Goal: Task Accomplishment & Management: Manage account settings

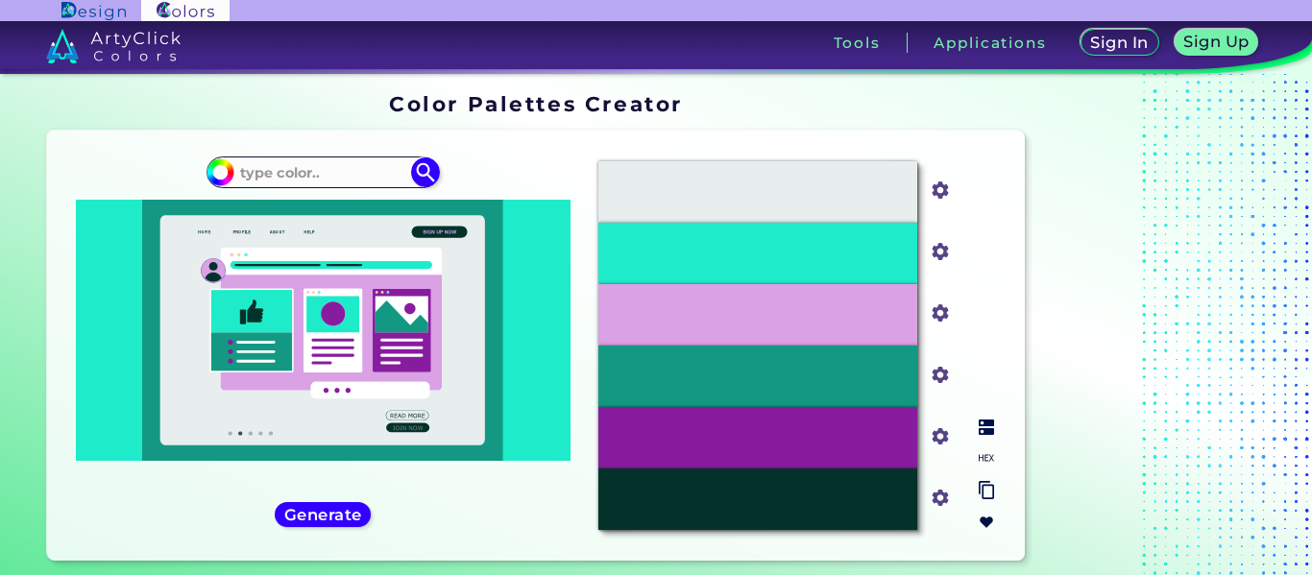
scroll to position [16, 0]
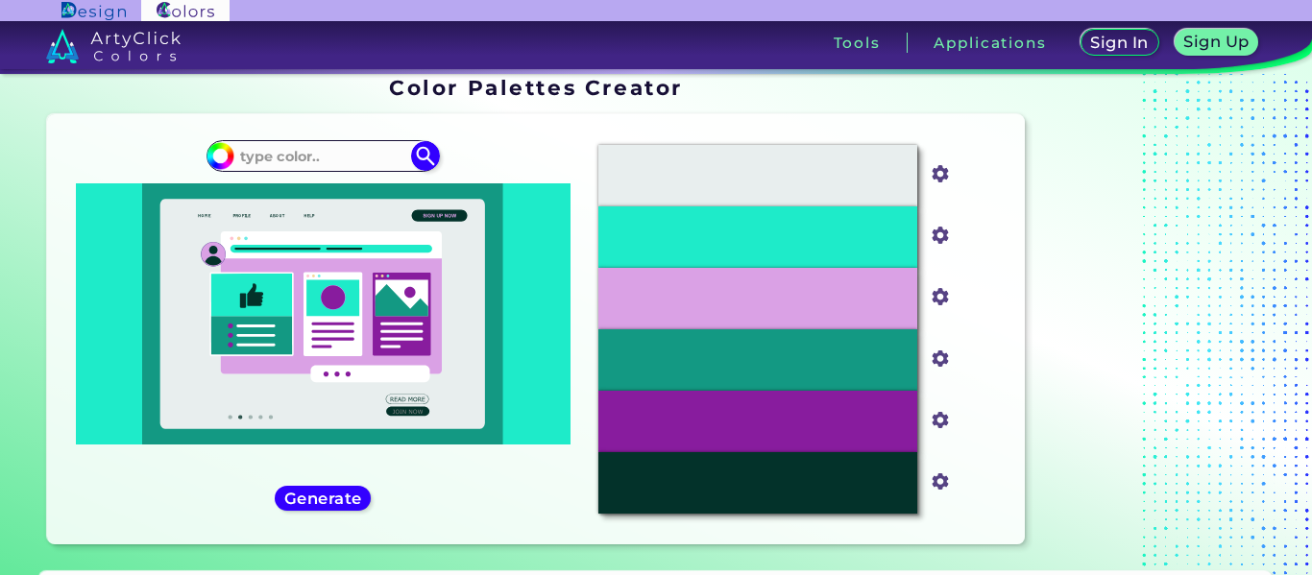
click at [995, 128] on div "Oops - something went wrong. Please try again. #E8EEEE #e8eeee #1EEBC9 #1eebc9 …" at bounding box center [536, 329] width 978 height 430
click at [1237, 49] on h5 "Sign Up" at bounding box center [1215, 41] width 65 height 15
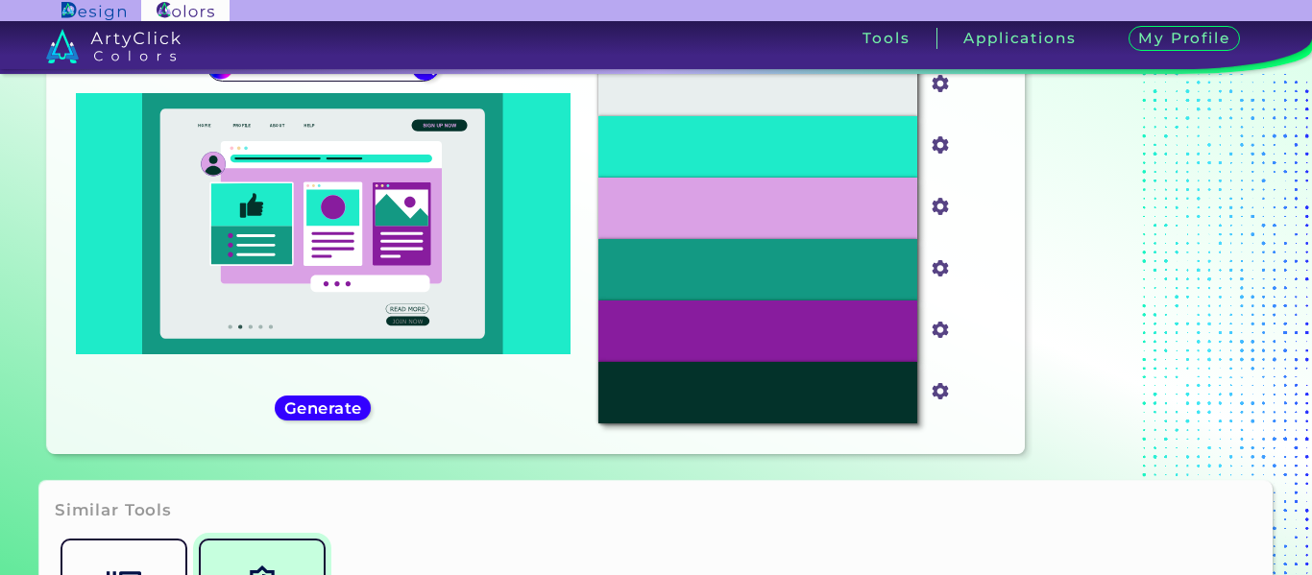
scroll to position [106, 0]
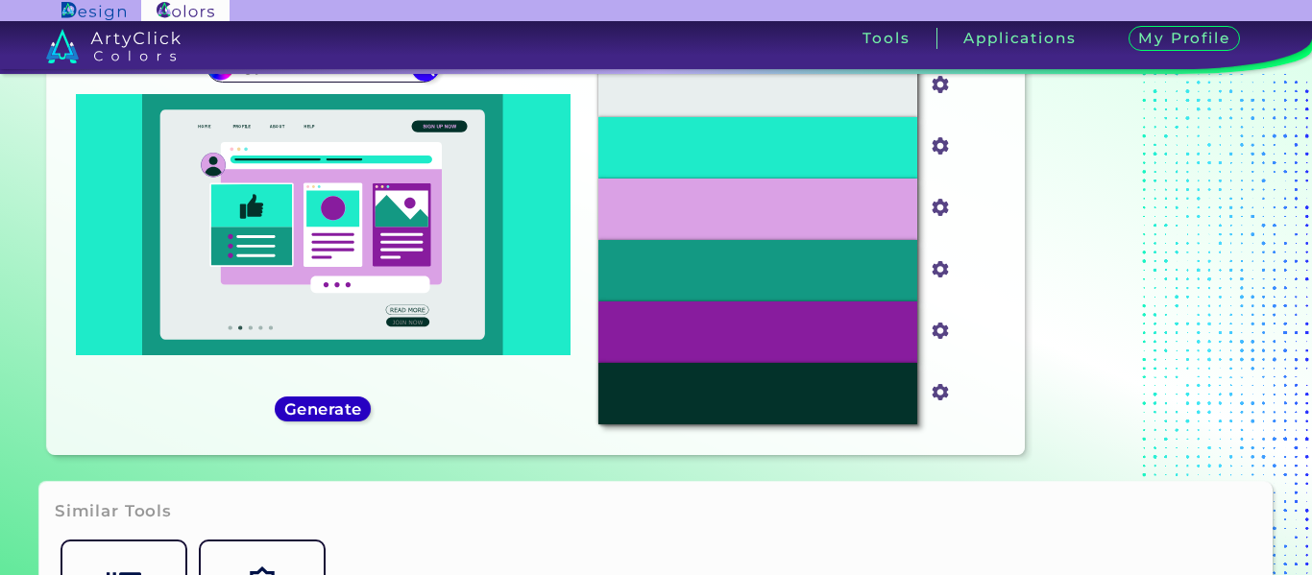
click at [318, 416] on h5 "Generate" at bounding box center [322, 408] width 71 height 14
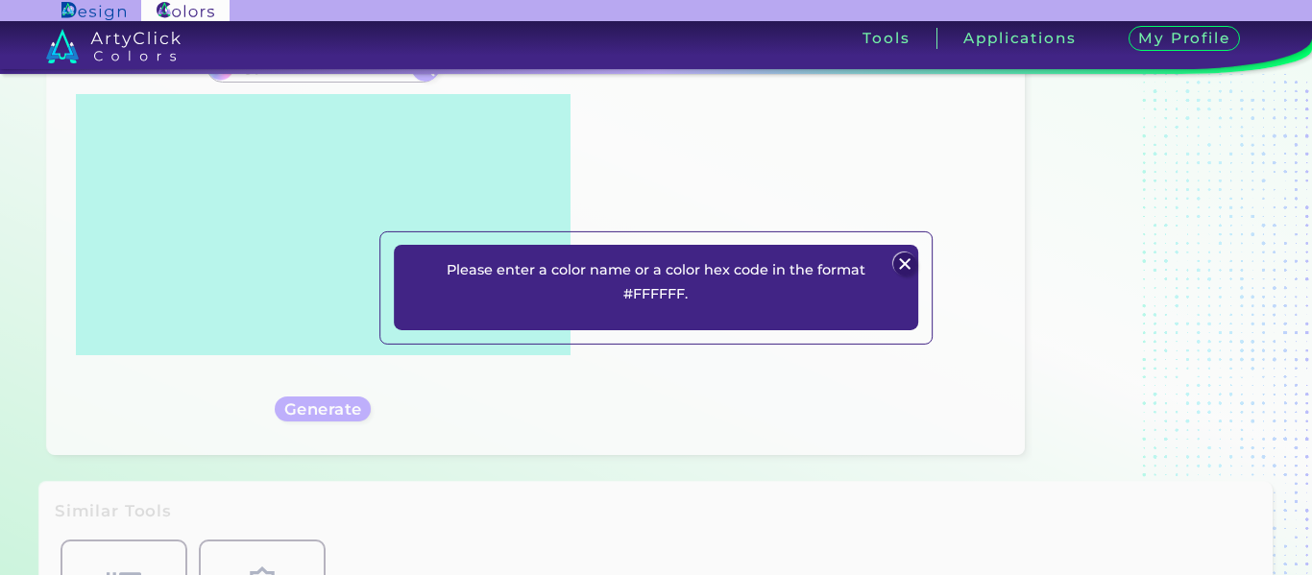
click at [911, 260] on img at bounding box center [905, 264] width 23 height 23
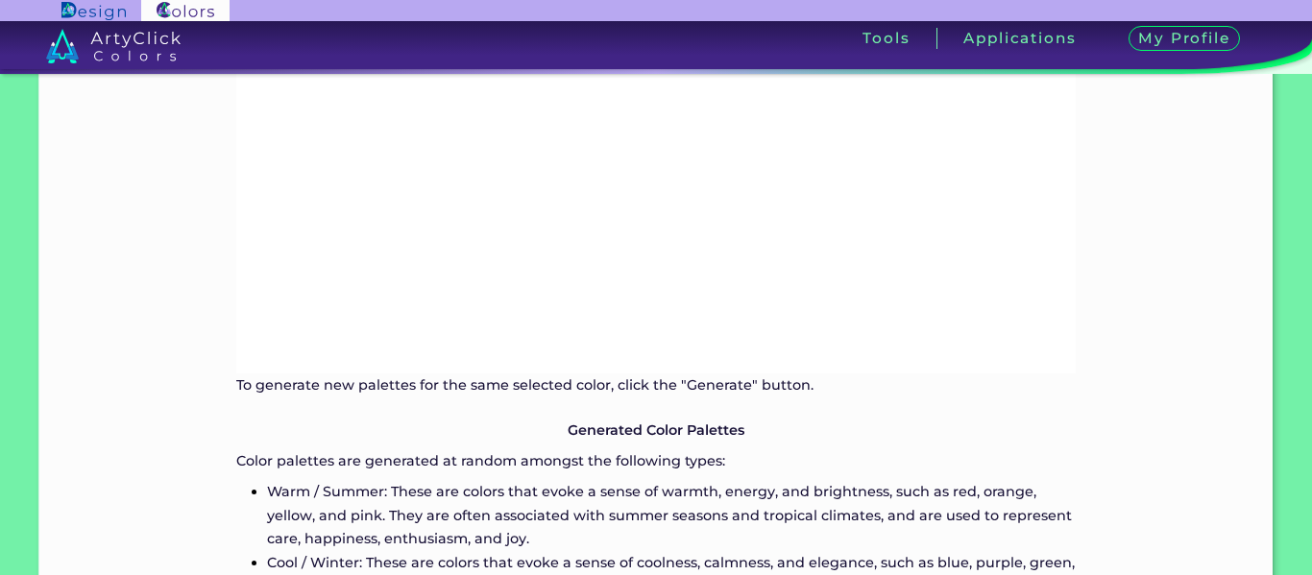
scroll to position [1205, 0]
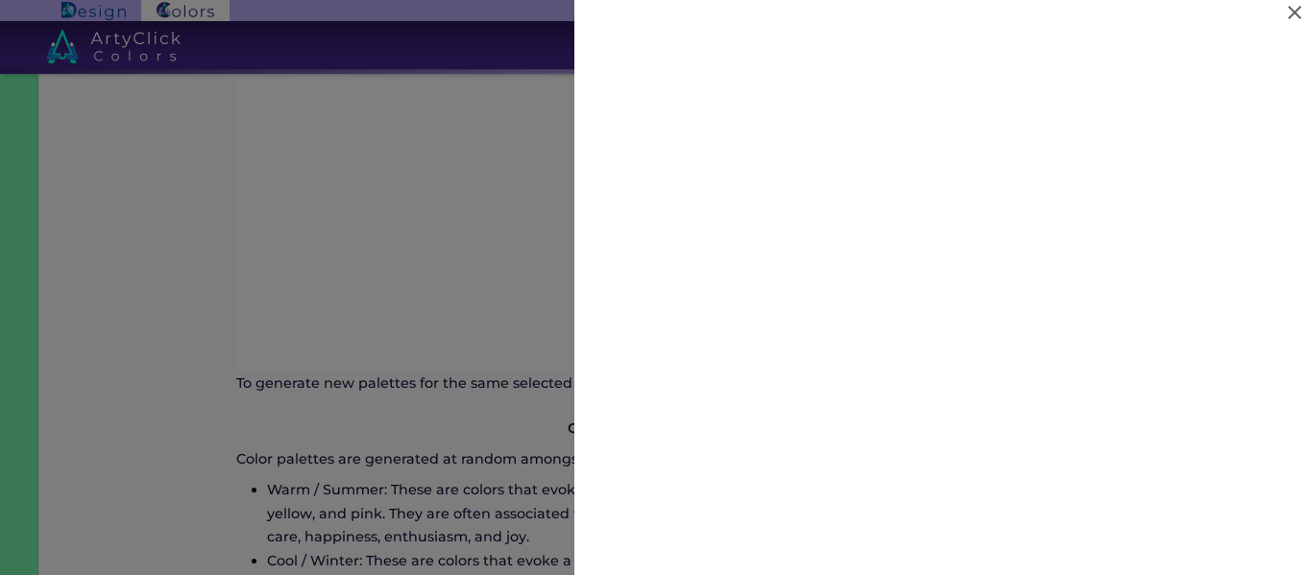
click at [417, 340] on div at bounding box center [656, 287] width 1312 height 575
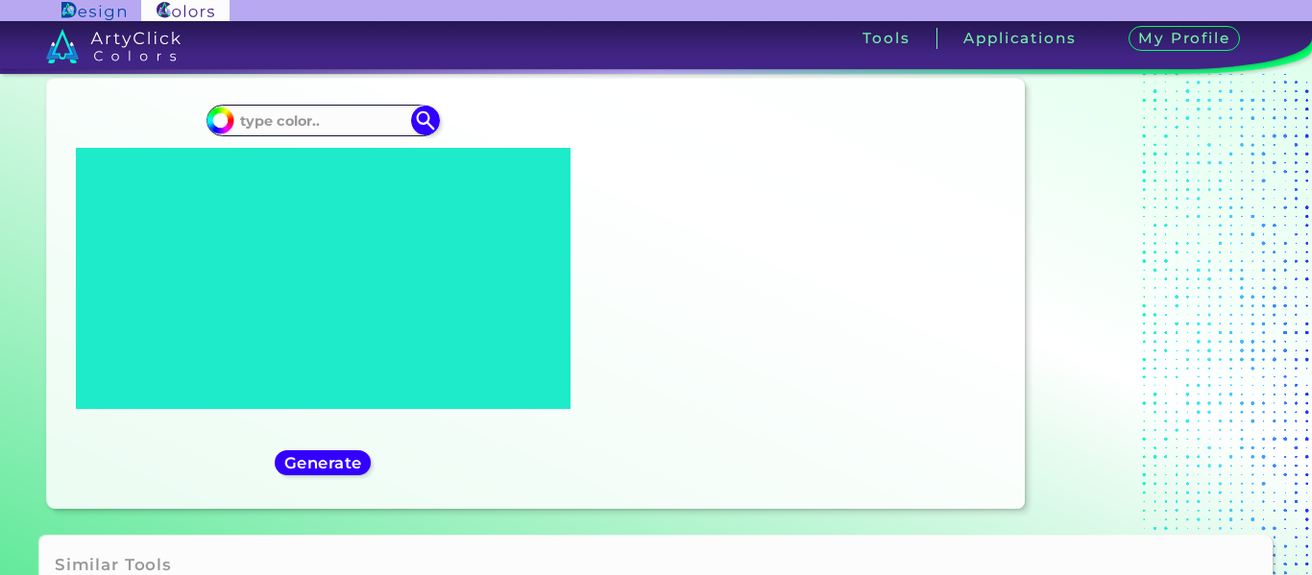
scroll to position [0, 0]
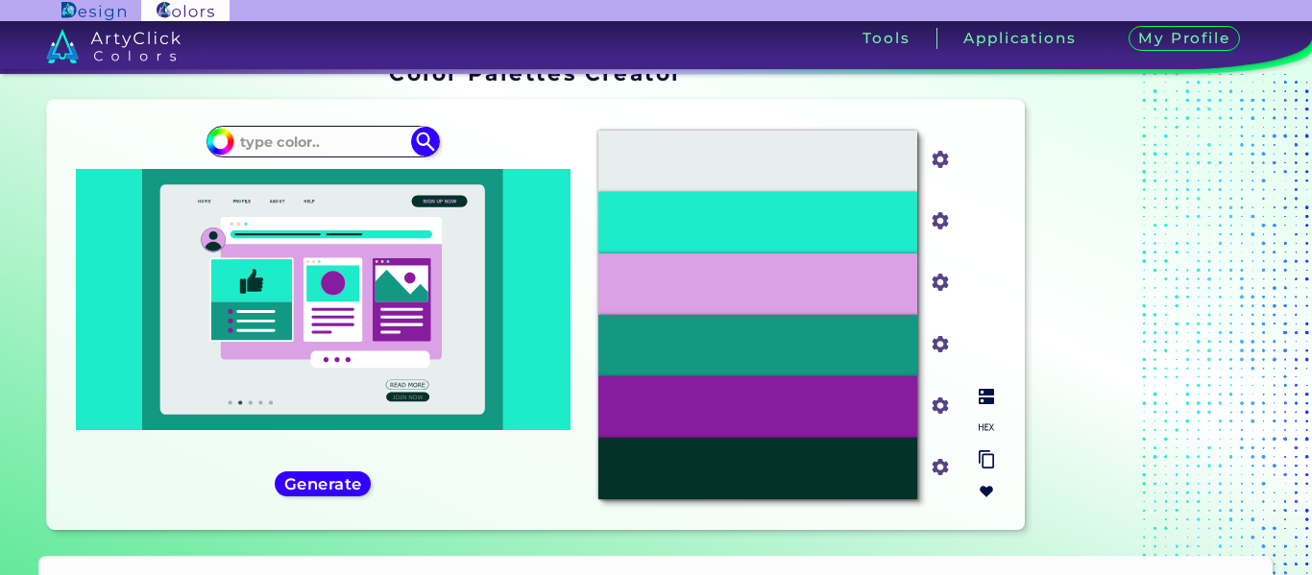
scroll to position [50, 0]
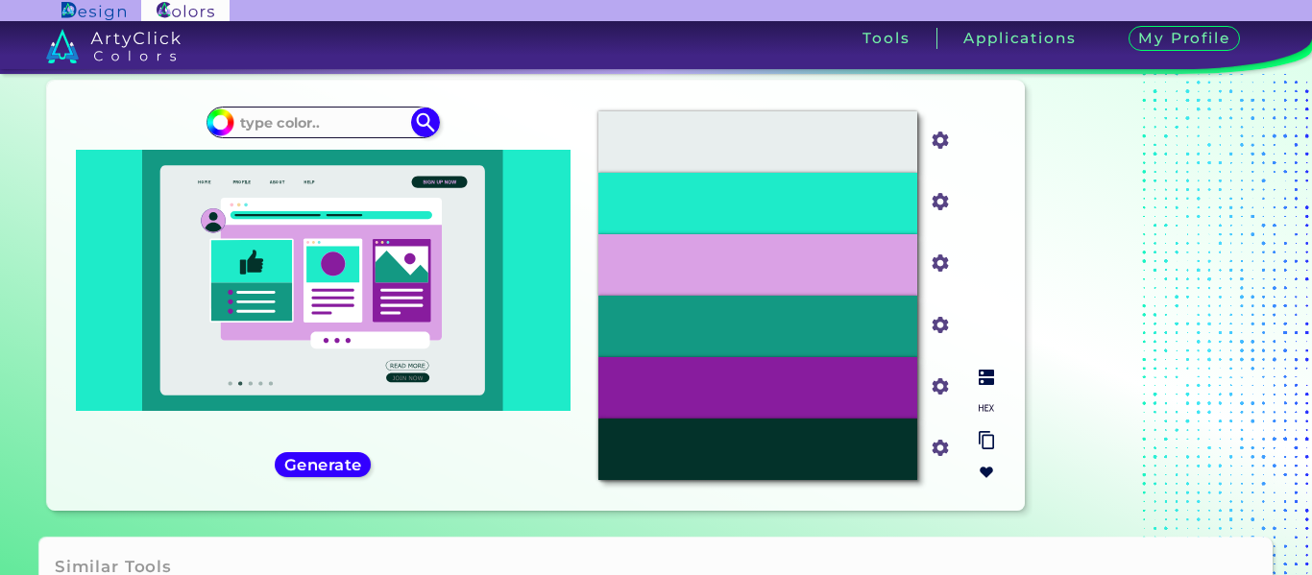
click at [986, 406] on img at bounding box center [986, 407] width 15 height 15
click at [982, 469] on img at bounding box center [986, 472] width 15 height 15
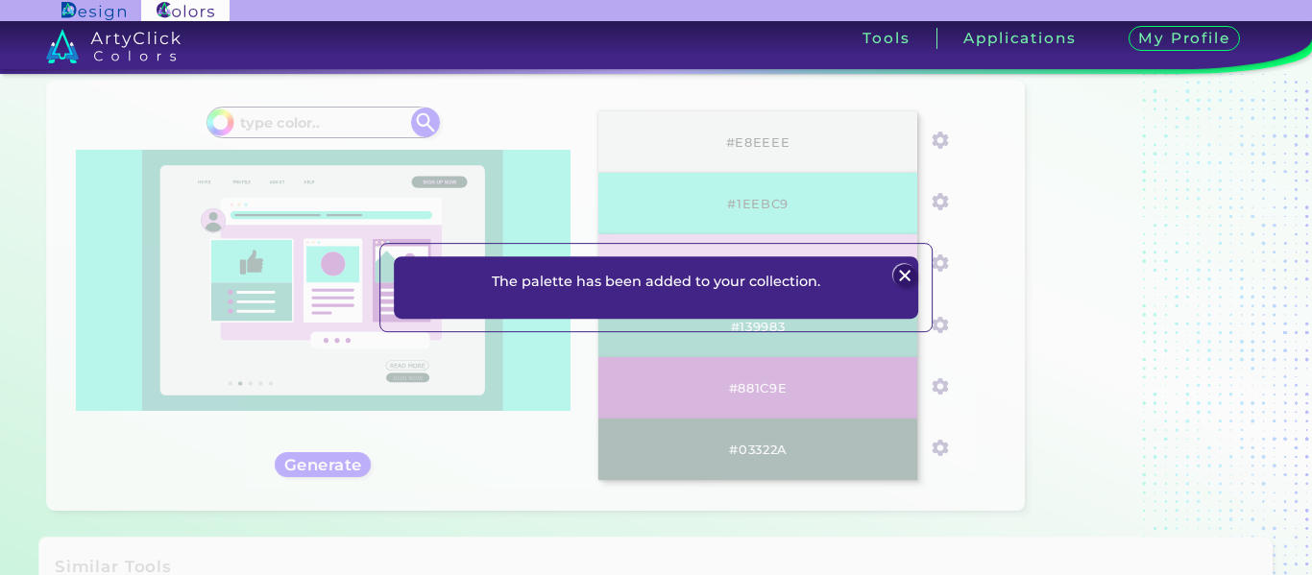
click at [903, 281] on img at bounding box center [905, 275] width 23 height 23
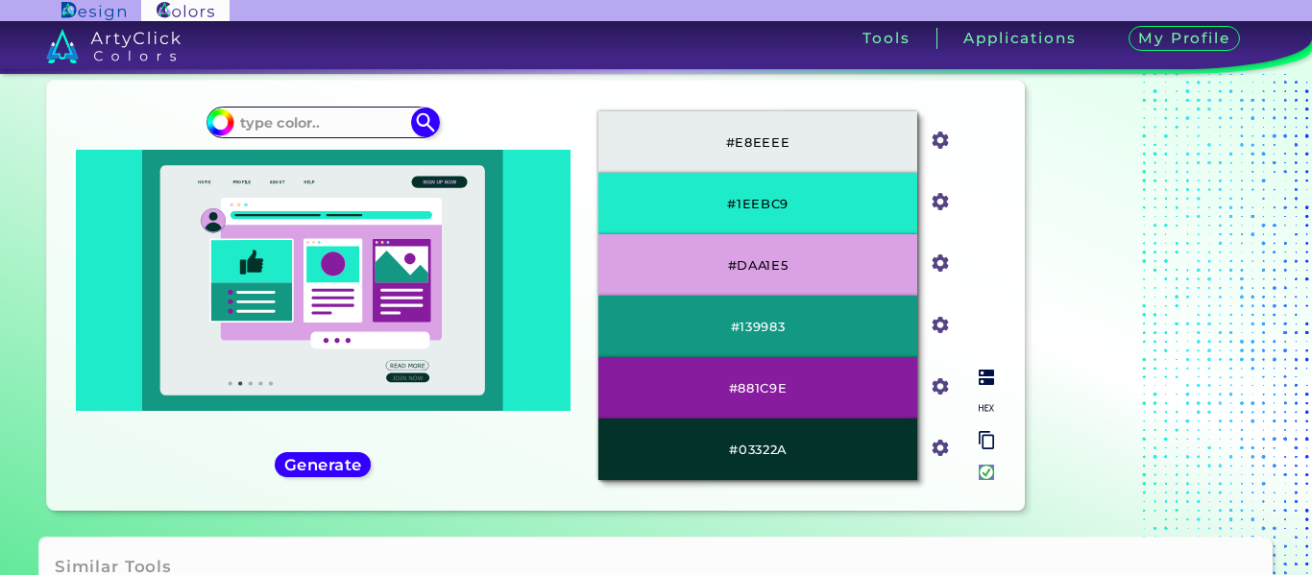
click at [990, 474] on img at bounding box center [986, 472] width 15 height 15
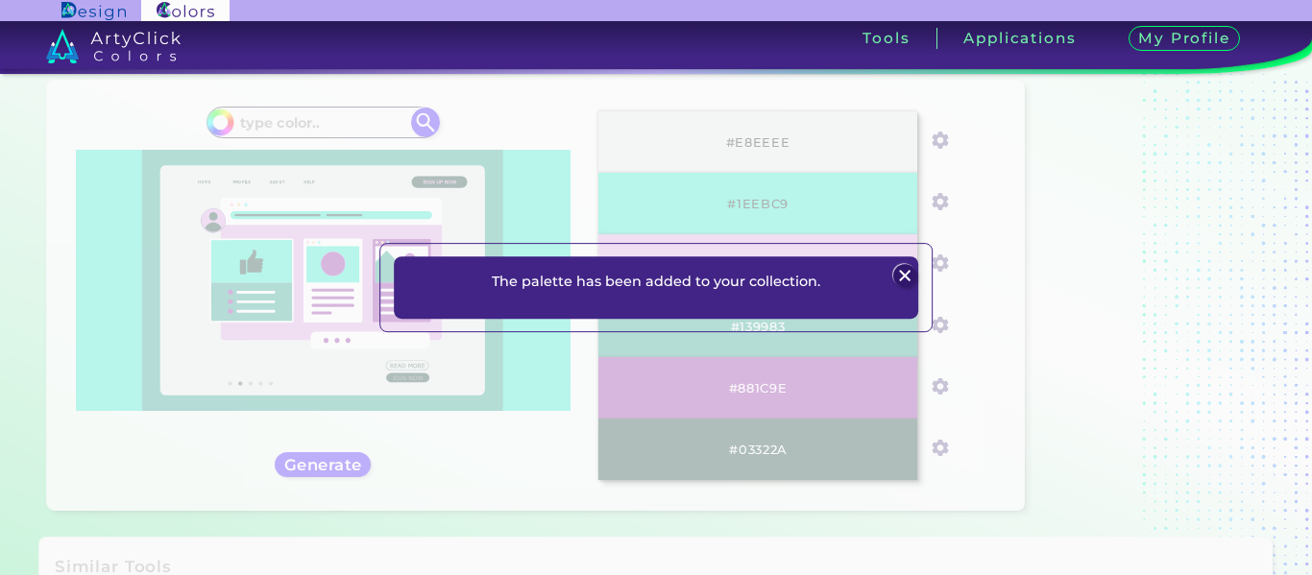
click at [901, 268] on img at bounding box center [905, 275] width 23 height 23
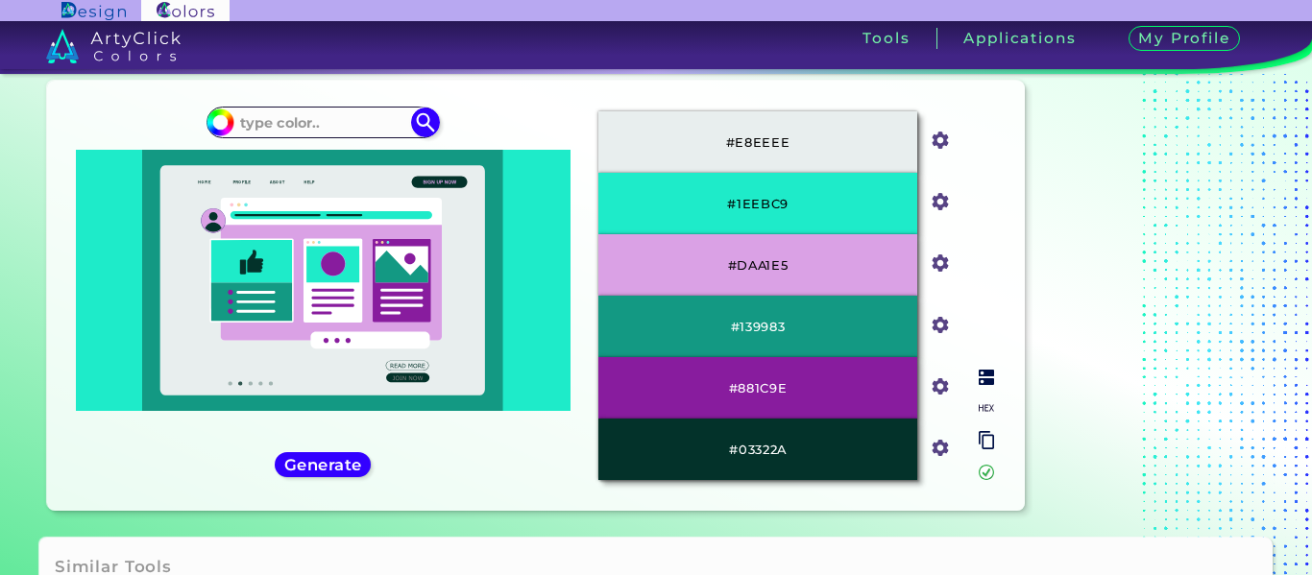
click at [983, 385] on div at bounding box center [986, 424] width 31 height 125
click at [983, 379] on img at bounding box center [986, 377] width 15 height 15
click at [983, 378] on img at bounding box center [986, 377] width 15 height 15
click at [985, 410] on img at bounding box center [986, 407] width 15 height 15
click at [943, 453] on input "#03322a" at bounding box center [937, 446] width 24 height 24
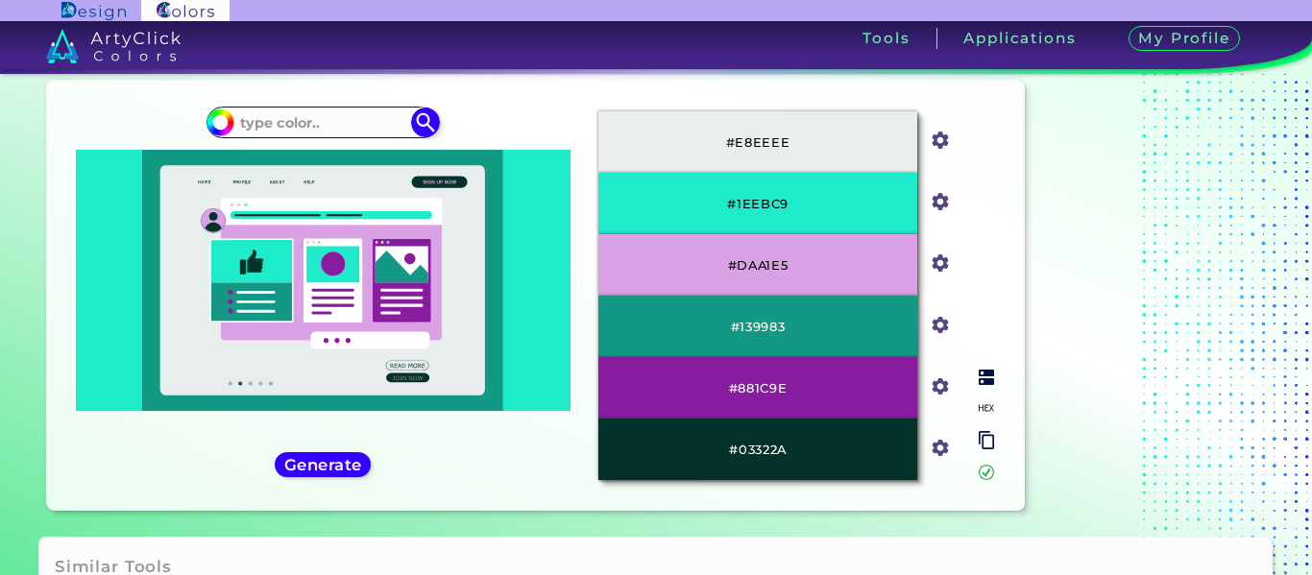
click at [943, 453] on input "#03322a" at bounding box center [937, 446] width 24 height 24
click at [934, 133] on input "#e8eeee" at bounding box center [937, 139] width 24 height 24
click at [975, 135] on div "#E8EEEE #e8eeee #1EEBC9 #1eebc9 #DAA1E5 #daa1e5 #139983 #139983 #881C9E #881c9e…" at bounding box center [796, 295] width 426 height 399
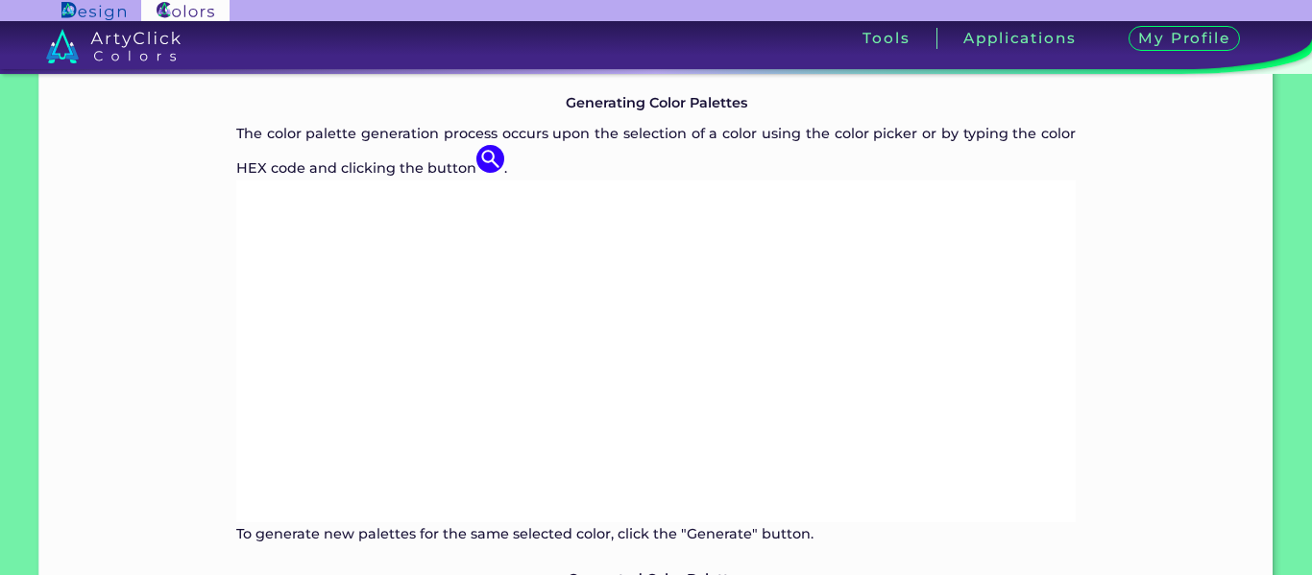
scroll to position [1055, 0]
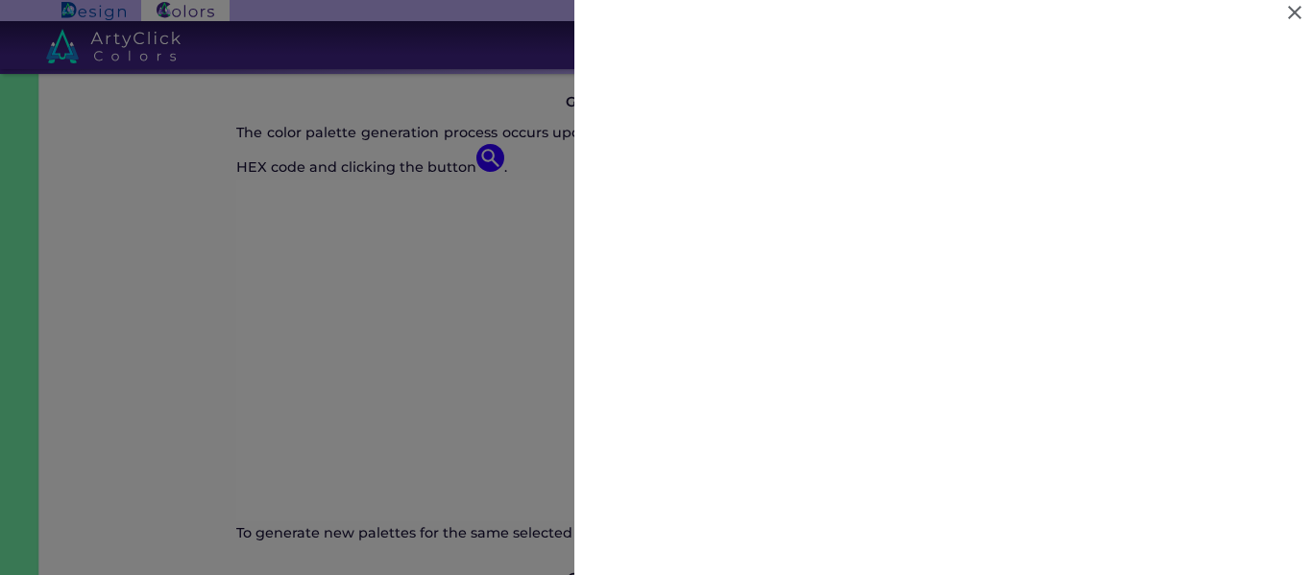
click at [351, 356] on div at bounding box center [656, 287] width 1312 height 575
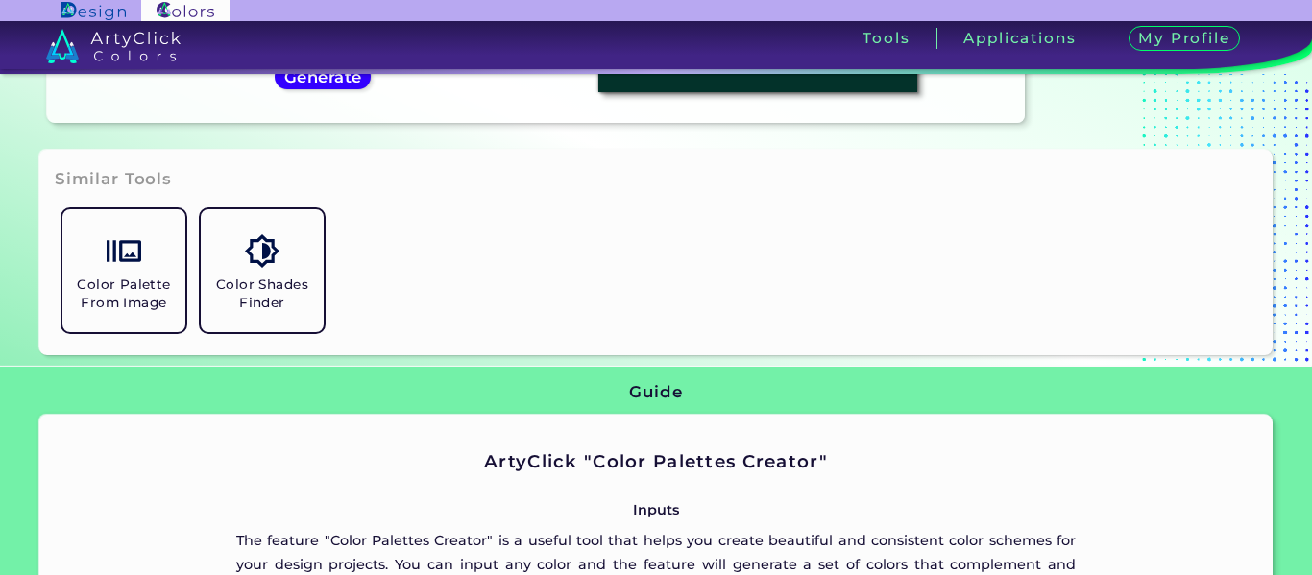
scroll to position [0, 0]
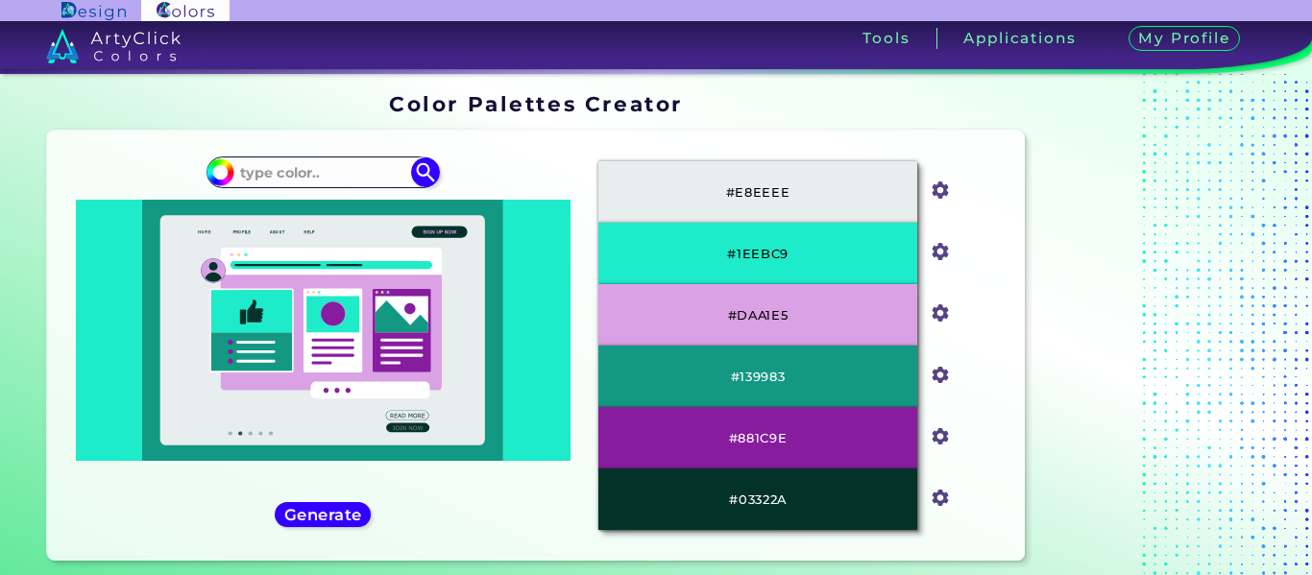
click at [81, 10] on img at bounding box center [93, 11] width 64 height 18
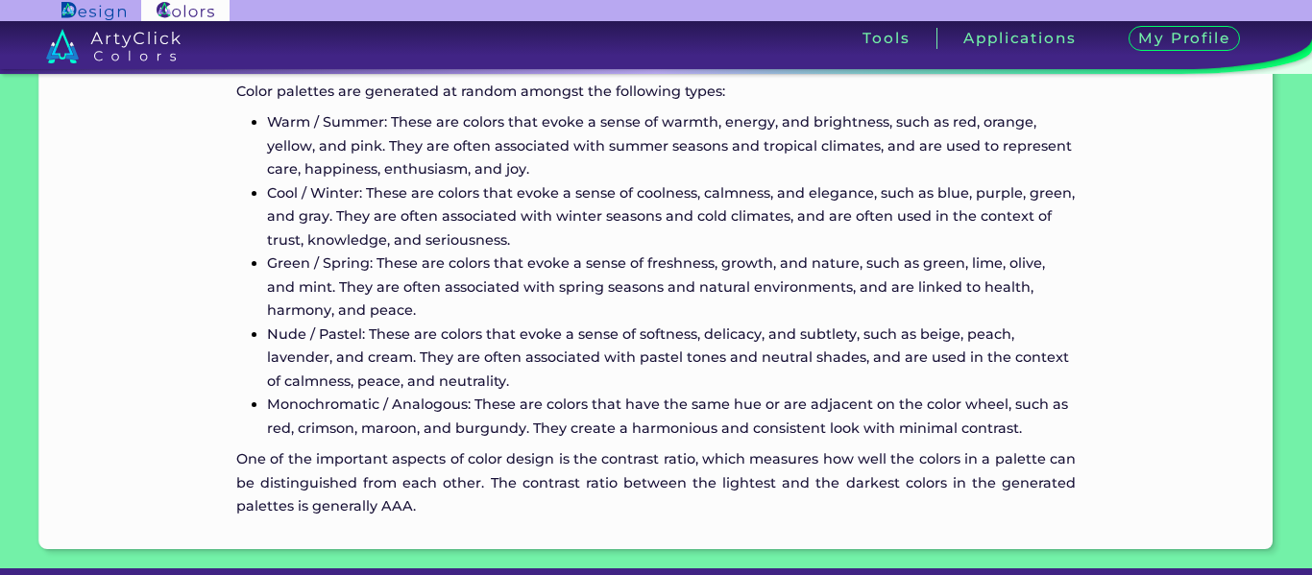
scroll to position [1869, 0]
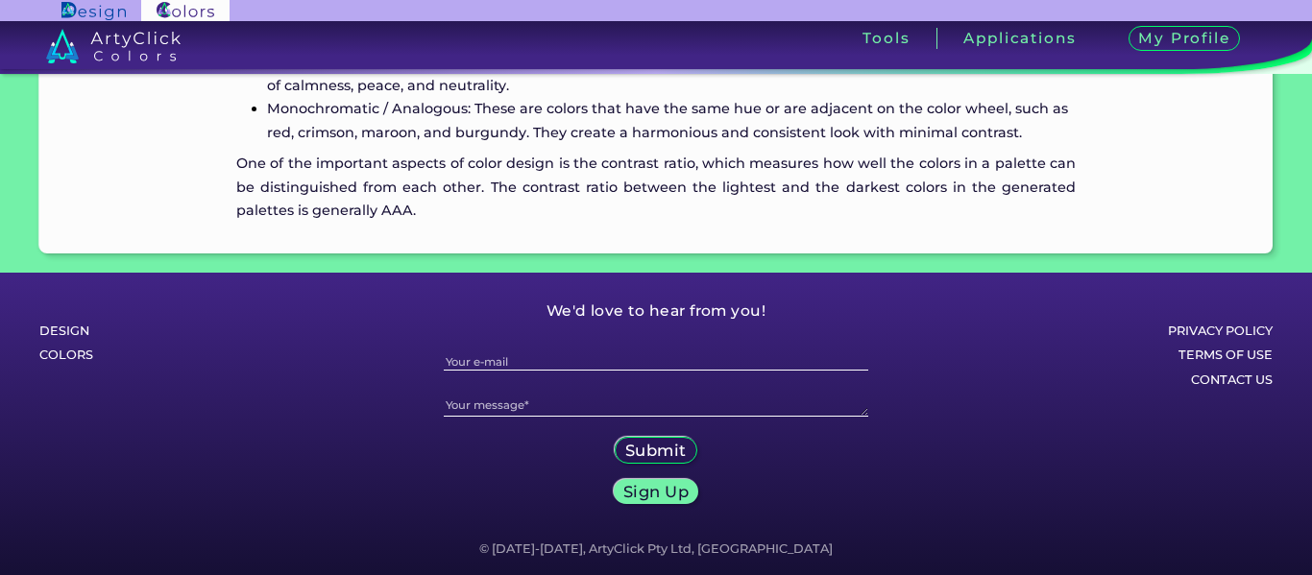
click at [63, 321] on h6 "Design" at bounding box center [130, 331] width 183 height 25
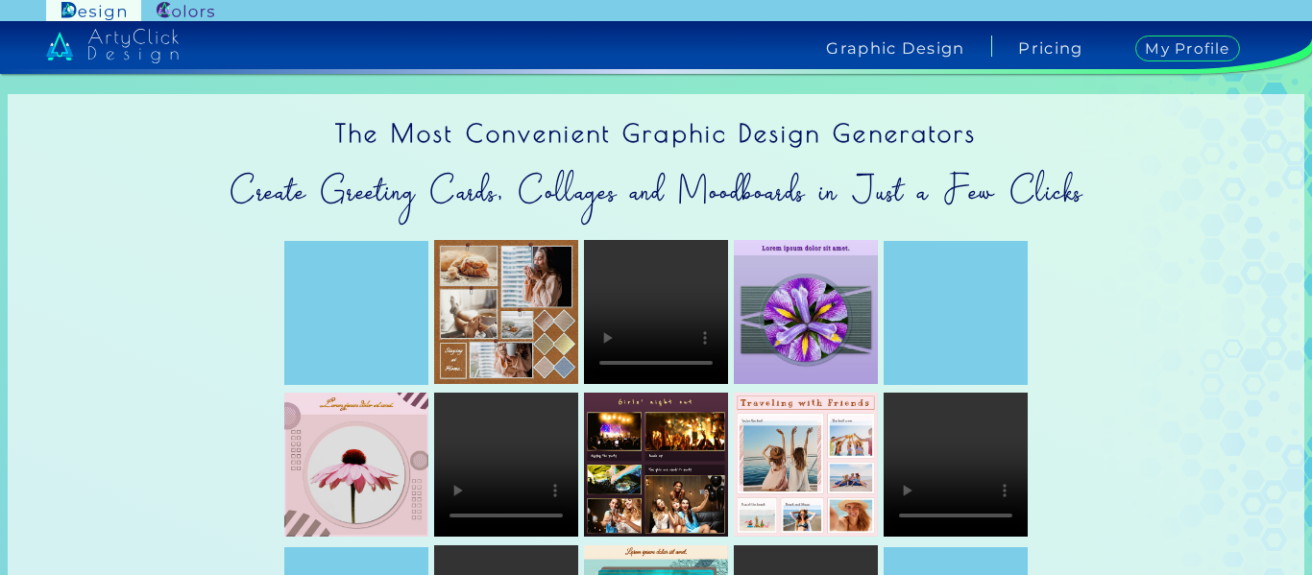
click at [190, 11] on img at bounding box center [186, 11] width 58 height 18
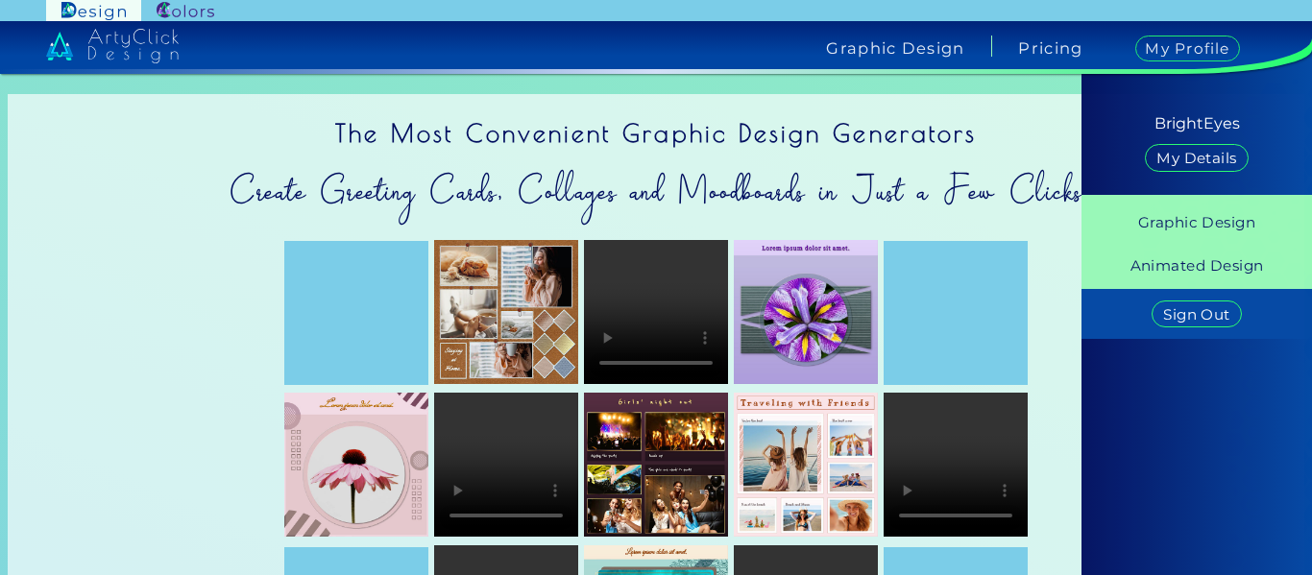
click at [1173, 39] on h4 "My Profile" at bounding box center [1187, 49] width 105 height 26
click at [1187, 141] on div "BrightEyes My Details" at bounding box center [1196, 138] width 207 height 81
click at [1193, 159] on h5 "My Details" at bounding box center [1196, 158] width 72 height 13
